Goal: Information Seeking & Learning: Learn about a topic

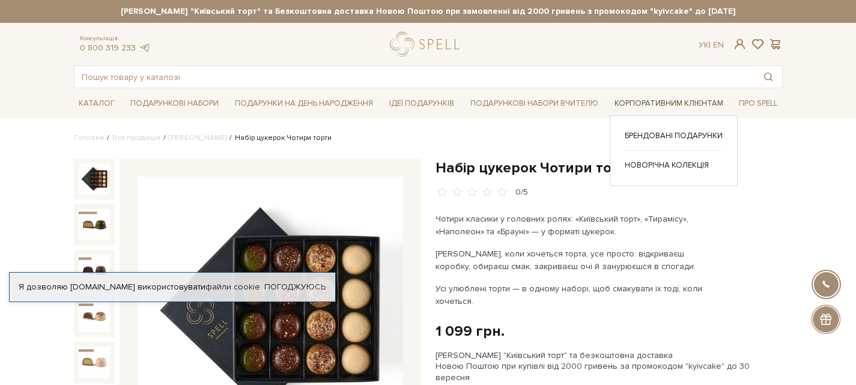
click at [639, 104] on link "Корпоративним клієнтам" at bounding box center [669, 103] width 118 height 19
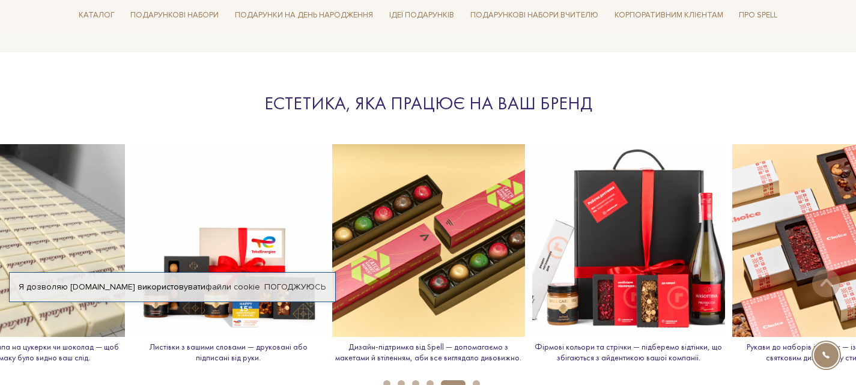
scroll to position [1294, 0]
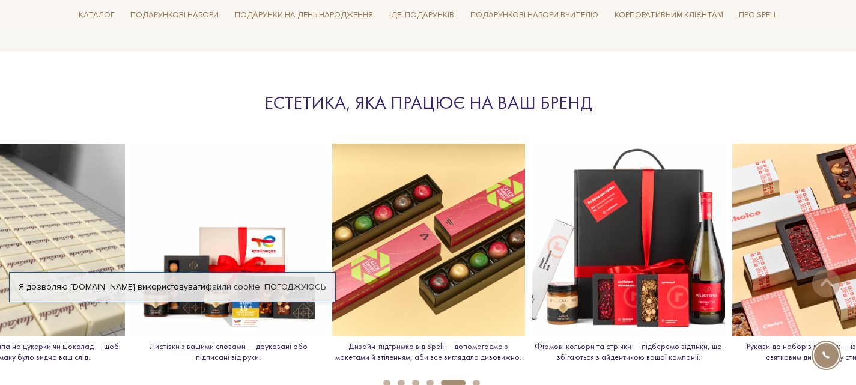
click at [39, 215] on img at bounding box center [28, 240] width 193 height 193
click at [72, 222] on img at bounding box center [28, 240] width 193 height 193
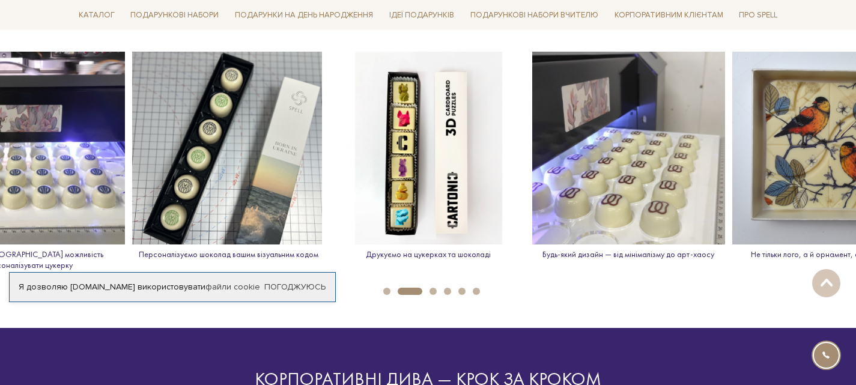
scroll to position [1735, 0]
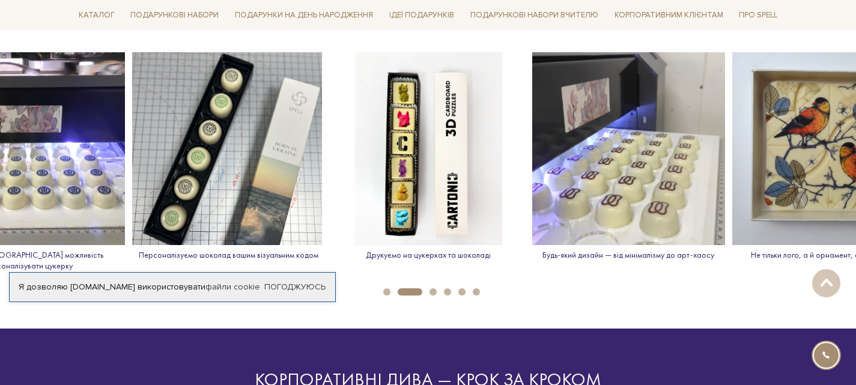
click at [69, 190] on img at bounding box center [28, 148] width 193 height 193
click at [588, 160] on img at bounding box center [628, 148] width 193 height 193
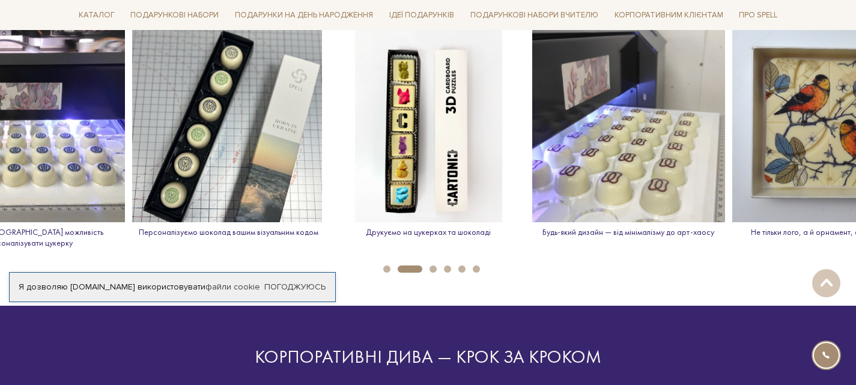
scroll to position [1736, 0]
